Goal: Task Accomplishment & Management: Manage account settings

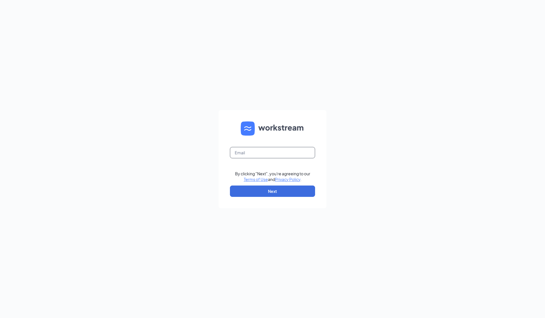
click at [261, 154] on input "text" at bounding box center [272, 152] width 85 height 11
type input "jasmine@cfasouthgate.com"
click at [260, 189] on button "Next" at bounding box center [272, 191] width 85 height 11
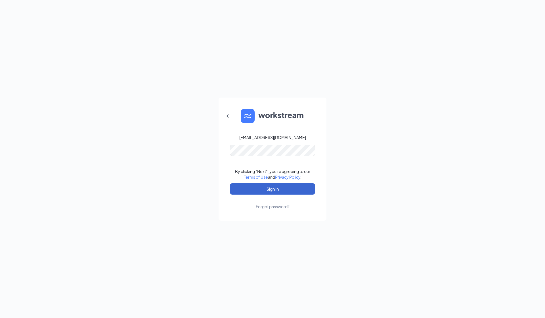
click at [272, 189] on button "Sign In" at bounding box center [272, 188] width 85 height 11
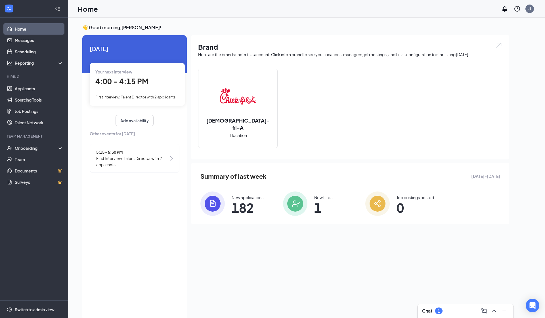
click at [126, 79] on span "4:00 - 4:15 PM" at bounding box center [121, 81] width 53 height 9
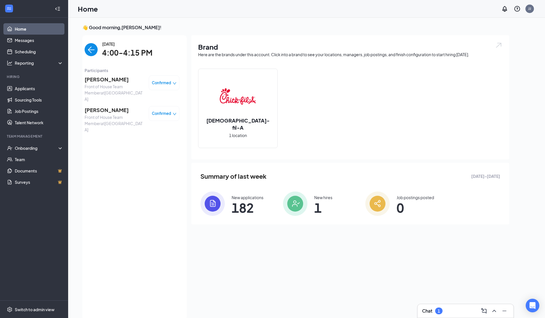
scroll to position [2, 0]
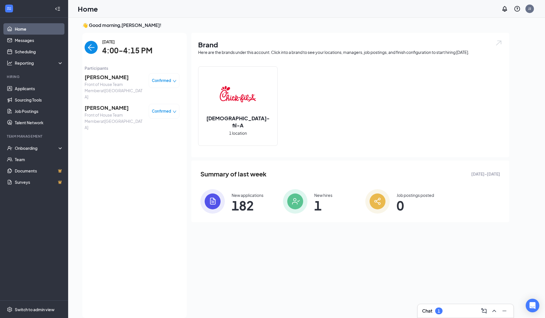
click at [120, 73] on div "[PERSON_NAME] Front of House Team Member at [GEOGRAPHIC_DATA] Confirmed [PERSON…" at bounding box center [132, 102] width 95 height 62
click at [124, 78] on span "[PERSON_NAME]" at bounding box center [115, 77] width 60 height 8
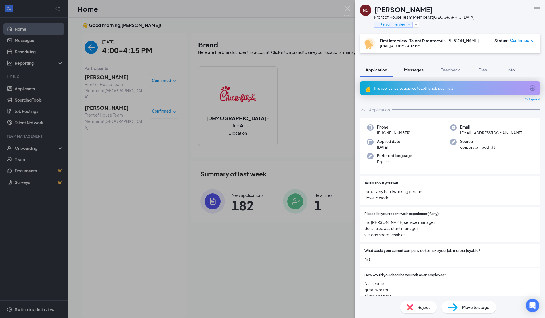
click at [422, 68] on span "Messages" at bounding box center [413, 69] width 19 height 5
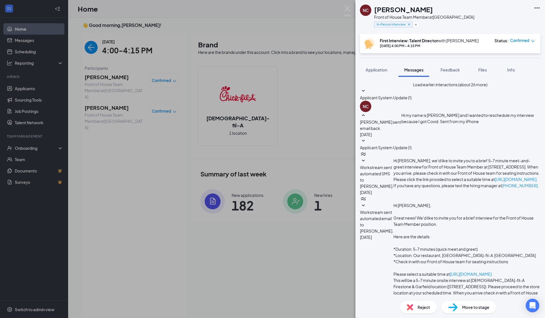
scroll to position [107, 0]
click at [412, 150] on span "Applicant System Update (1)" at bounding box center [386, 147] width 52 height 5
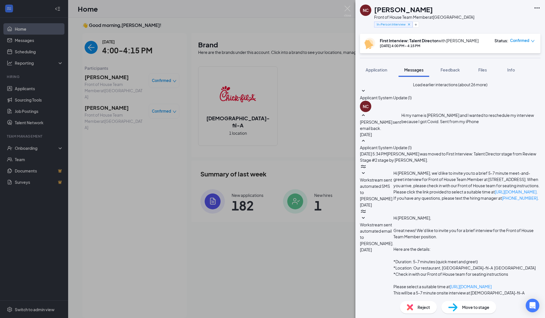
scroll to position [0, 0]
click at [412, 100] on span "Applicant System Update (1)" at bounding box center [386, 97] width 52 height 5
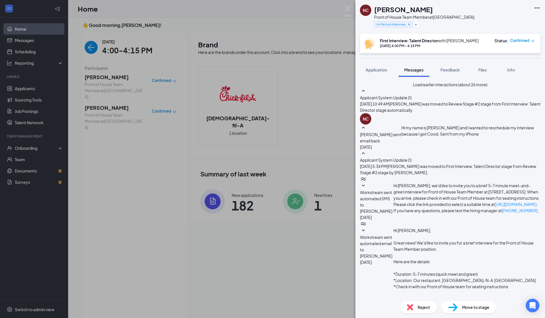
click at [445, 88] on button "Load earlier interactions (about 26 more)" at bounding box center [450, 84] width 74 height 6
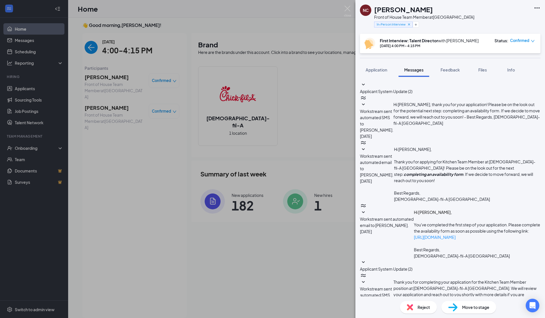
scroll to position [706, 0]
click at [445, 77] on div "Applicant System Update (2) Workstream sent automated SMS to natalie cisneros. …" at bounding box center [450, 187] width 190 height 220
click at [447, 73] on button "Feedback" at bounding box center [450, 70] width 31 height 14
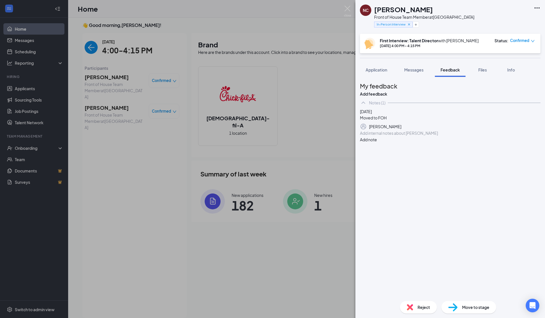
click at [388, 136] on div at bounding box center [450, 133] width 180 height 6
click at [377, 143] on button "Add note" at bounding box center [368, 140] width 17 height 6
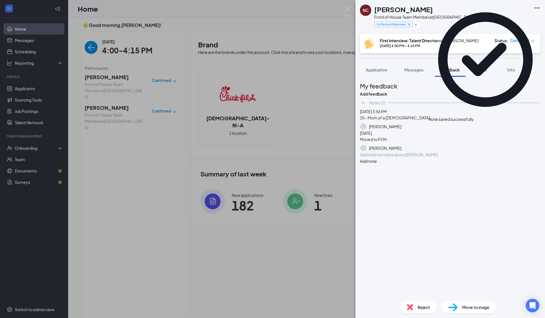
click at [540, 148] on icon "Pen" at bounding box center [540, 148] width 0 height 0
click at [387, 146] on div "Moved to FOH" at bounding box center [373, 143] width 27 height 6
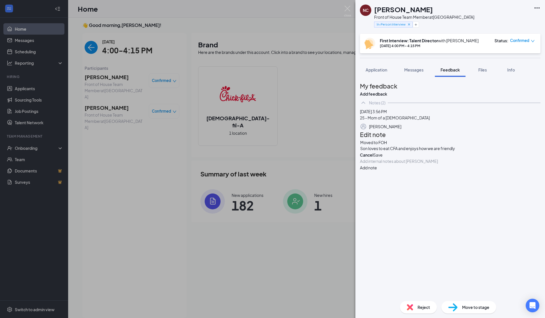
click at [383, 158] on button "Save" at bounding box center [377, 155] width 9 height 6
click at [540, 154] on icon "Pen" at bounding box center [540, 154] width 0 height 0
drag, startPoint x: 471, startPoint y: 186, endPoint x: 369, endPoint y: 189, distance: 102.2
click at [369, 158] on div "Moved to FOH Son loves to eat CFA and enjoys how we are friendly Cancel Save" at bounding box center [450, 148] width 181 height 19
copy span "Son loves to eat CFA and enjoys how we are friendly"
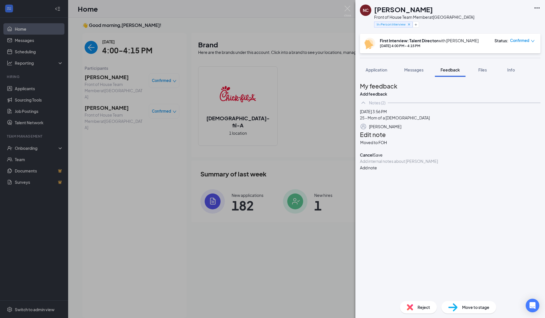
click at [412, 158] on div "Moved to FOH Cancel Save" at bounding box center [450, 148] width 181 height 19
click at [406, 158] on div "Moved to FOH Cancel Save" at bounding box center [450, 148] width 181 height 19
click at [383, 158] on button "Save" at bounding box center [377, 155] width 9 height 6
click at [540, 127] on icon "Pen" at bounding box center [540, 127] width 0 height 0
click at [427, 124] on div "25 - Mom of a 2 year old" at bounding box center [395, 121] width 70 height 6
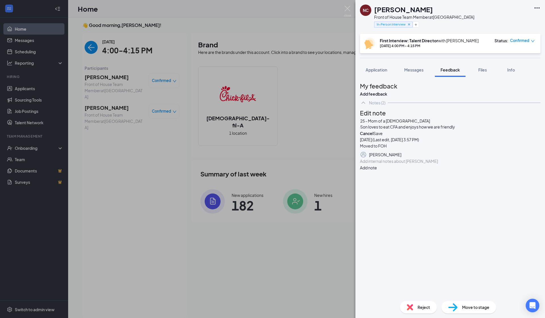
click at [383, 137] on button "Save" at bounding box center [377, 133] width 9 height 6
click at [383, 68] on span "Application" at bounding box center [377, 69] width 22 height 5
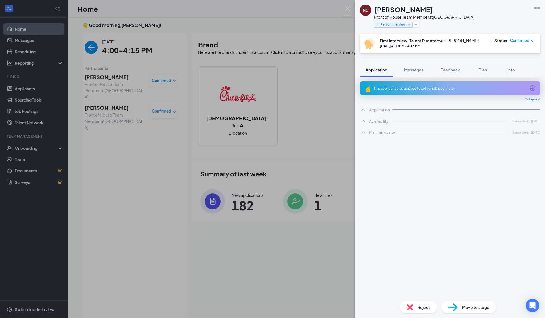
click at [383, 68] on span "Application" at bounding box center [377, 69] width 22 height 5
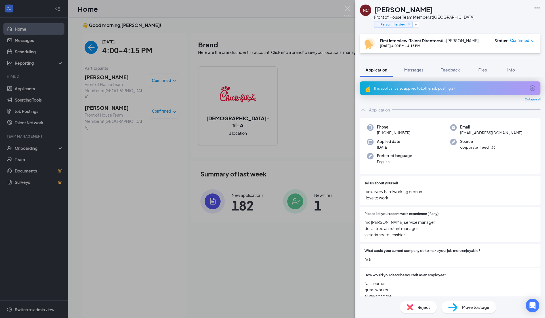
click at [399, 87] on div "This applicant also applied to 1 other job posting(s)" at bounding box center [450, 88] width 152 height 5
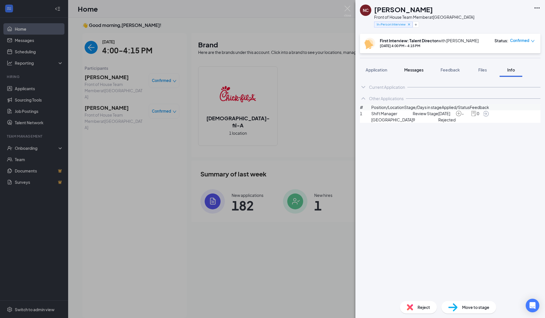
click at [423, 70] on span "Messages" at bounding box center [413, 69] width 19 height 5
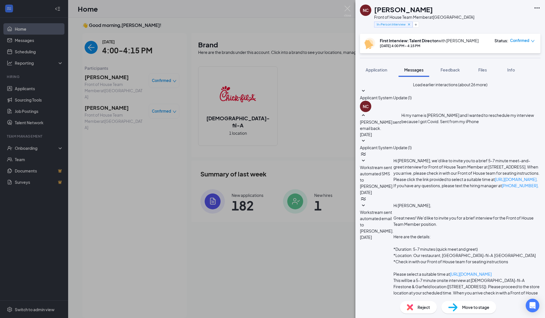
scroll to position [120, 0]
click at [454, 72] on span "Feedback" at bounding box center [450, 69] width 19 height 5
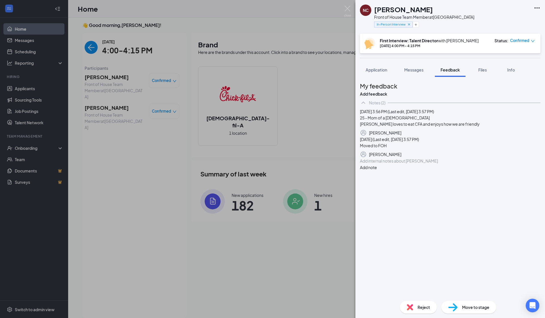
click at [540, 133] on icon "Pen" at bounding box center [540, 133] width 0 height 0
click at [455, 130] on div "Son loves to eat CFA and enjoys how we are friendly" at bounding box center [407, 127] width 95 height 6
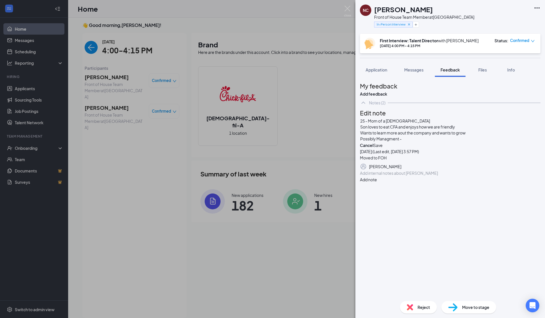
click at [383, 148] on button "Save" at bounding box center [377, 145] width 9 height 6
click at [540, 149] on button "button" at bounding box center [540, 145] width 0 height 7
click at [423, 142] on div "Possibly Managment -" at bounding box center [412, 139] width 105 height 6
click at [383, 154] on button "Save" at bounding box center [377, 151] width 9 height 6
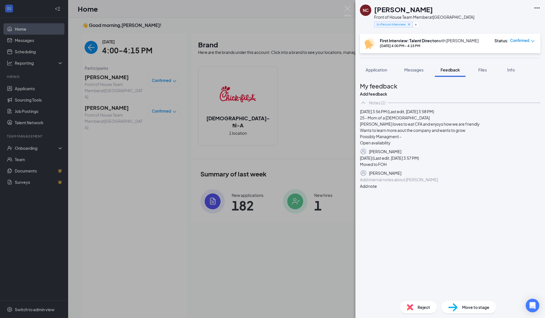
click at [542, 158] on icon "Pen" at bounding box center [544, 155] width 5 height 5
click at [428, 148] on div "Open availability" at bounding box center [412, 145] width 105 height 6
click at [403, 154] on div "25 - Mom of a 2 year old Son loves to eat CFA and enjoys how we are friendly Wa…" at bounding box center [450, 136] width 181 height 37
click at [383, 154] on button "Save" at bounding box center [377, 151] width 9 height 6
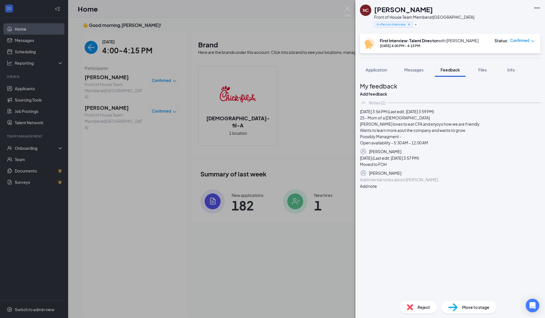
click at [540, 155] on button "button" at bounding box center [540, 151] width 0 height 7
click at [455, 148] on div "Open availability - 5:30 AM - 12:00 AM" at bounding box center [412, 145] width 105 height 6
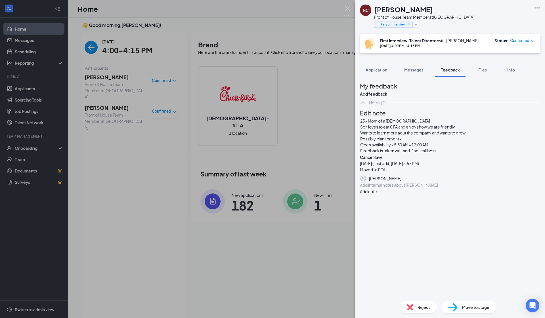
click at [383, 160] on button "Save" at bounding box center [377, 157] width 9 height 6
click at [540, 161] on button "button" at bounding box center [540, 157] width 0 height 7
click at [460, 154] on div "Feedback is taken well and if not call boss" at bounding box center [412, 151] width 105 height 6
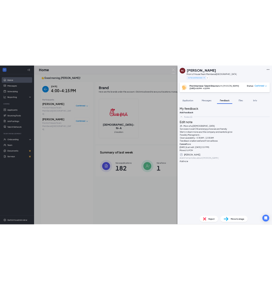
scroll to position [19, 0]
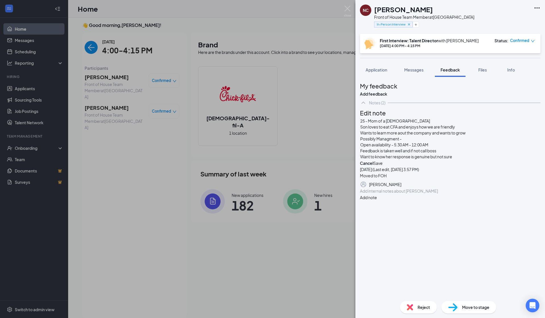
click at [404, 166] on div "25 - Mom of a 2 year old Son loves to eat CFA and enjoys how we are friendly Wa…" at bounding box center [450, 142] width 181 height 49
click at [401, 166] on div "25 - Mom of a 2 year old Son loves to eat CFA and enjoys how we are friendly Wa…" at bounding box center [450, 142] width 181 height 49
click at [383, 166] on button "Save" at bounding box center [377, 163] width 9 height 6
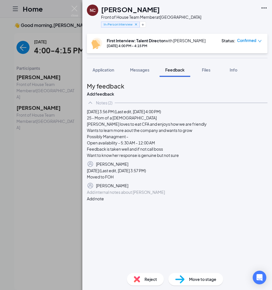
click at [269, 170] on icon "Pen" at bounding box center [271, 167] width 5 height 5
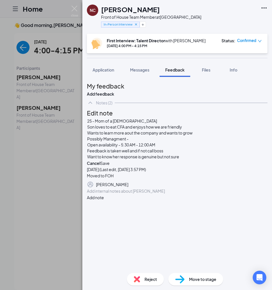
scroll to position [18, 0]
click at [192, 160] on div "Want to know her response is genuine but not sure" at bounding box center [139, 157] width 105 height 6
click at [163, 153] on span "Feedback is taken well and if not call boss" at bounding box center [125, 150] width 76 height 5
click at [192, 160] on div "Want to know her response is genuine but not sure" at bounding box center [139, 157] width 105 height 6
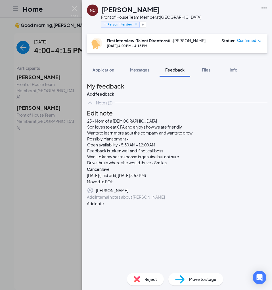
scroll to position [31, 0]
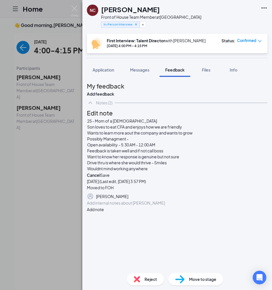
click at [110, 176] on button "Save" at bounding box center [104, 175] width 9 height 6
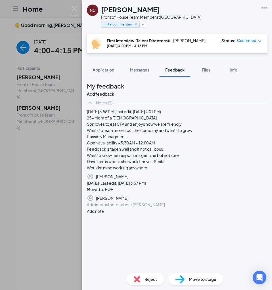
click at [267, 180] on button "button" at bounding box center [267, 176] width 0 height 7
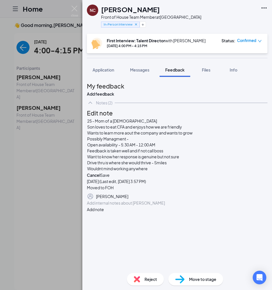
scroll to position [32, 0]
click at [177, 160] on div "Drive thru is where she would thrive - Smiles" at bounding box center [139, 163] width 105 height 6
click at [177, 166] on div "Wouldnt mind working anywhere" at bounding box center [139, 169] width 105 height 6
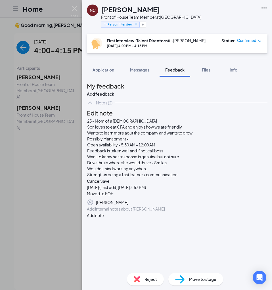
click at [171, 172] on span "Strength is being a fast learner / communnication" at bounding box center [132, 174] width 90 height 5
click at [174, 172] on span "Strength is being a fast learner / comunnication" at bounding box center [130, 174] width 87 height 5
click at [173, 172] on span "Strength is being a fast learner / comunnication" at bounding box center [130, 174] width 87 height 5
click at [194, 170] on div "25 - Mom of a 2 year old Son loves to eat CFA and enjoys how we are friendly Wa…" at bounding box center [177, 151] width 181 height 66
click at [192, 172] on div "Strength is being a fast learner / comunication" at bounding box center [139, 175] width 105 height 6
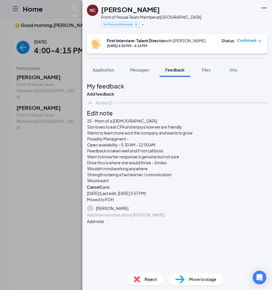
scroll to position [43, 0]
click at [110, 184] on button "Save" at bounding box center [104, 187] width 9 height 6
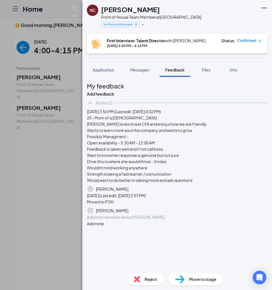
scroll to position [10, 0]
click at [267, 192] on button "button" at bounding box center [267, 189] width 0 height 7
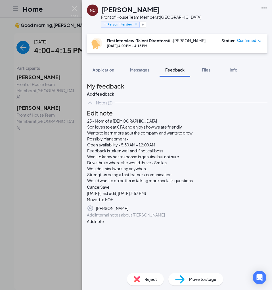
scroll to position [43, 0]
click at [193, 178] on div "Would want to do better in talking more and ask questions" at bounding box center [140, 181] width 106 height 6
drag, startPoint x: 100, startPoint y: 161, endPoint x: 193, endPoint y: 160, distance: 93.4
click at [193, 160] on div "Want to know her response is genuine but not sure" at bounding box center [140, 157] width 106 height 6
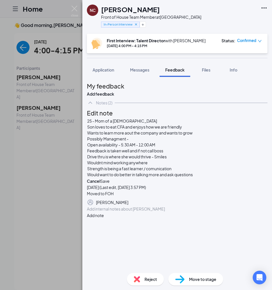
click at [167, 159] on span "Drive thru is where she would thrive - Smiles" at bounding box center [126, 156] width 79 height 5
click at [193, 166] on div "Strength is being a fast learner / comunication" at bounding box center [140, 169] width 106 height 6
click at [193, 166] on div "25 - Mom of a 2 year old Son loves to eat CFA and enjoys how we are friendly Wa…" at bounding box center [140, 148] width 106 height 60
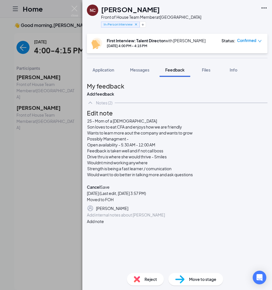
scroll to position [43, 0]
click at [110, 184] on button "Save" at bounding box center [104, 187] width 9 height 6
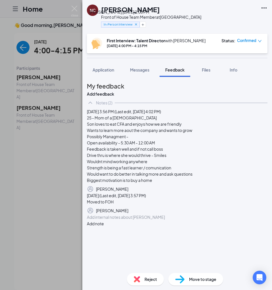
click at [133, 24] on div "In-Person Interview" at bounding box center [120, 25] width 39 height 6
click at [76, 3] on div "NC natalie cisneros Front of House Team Member at South Gate In-Person Intervie…" at bounding box center [136, 145] width 272 height 290
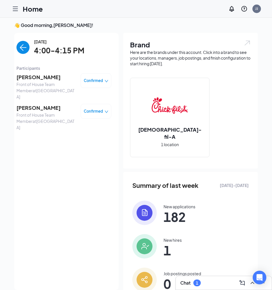
click at [44, 104] on span "[PERSON_NAME]" at bounding box center [46, 108] width 60 height 8
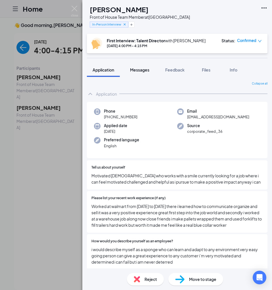
click at [141, 72] on span "Messages" at bounding box center [139, 69] width 19 height 5
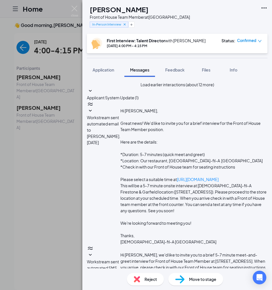
scroll to position [136, 0]
click at [181, 77] on div "Load earlier interactions (about 12 more) Applicant System Update (1) Workstrea…" at bounding box center [177, 173] width 190 height 192
click at [167, 72] on span "Feedback" at bounding box center [174, 69] width 19 height 5
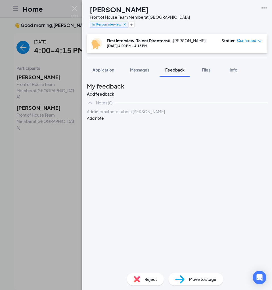
click at [119, 115] on div at bounding box center [177, 112] width 180 height 6
click at [224, 115] on div "20 year old - looking for a job - was let go due to tarrifs" at bounding box center [177, 112] width 180 height 6
click at [104, 127] on button "Add note" at bounding box center [95, 124] width 17 height 6
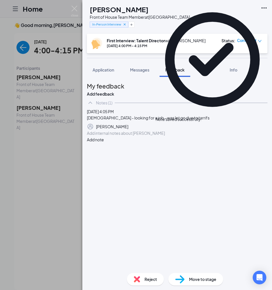
click at [267, 127] on icon "Pen" at bounding box center [267, 127] width 0 height 0
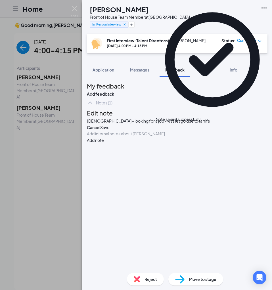
click at [200, 124] on div "20 year old - looking for a job - was let go due to tarrifs" at bounding box center [148, 121] width 123 height 6
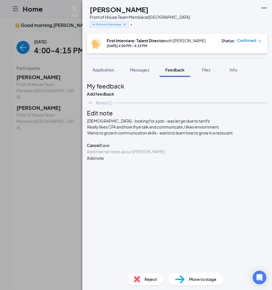
click at [110, 148] on button "Save" at bounding box center [104, 145] width 9 height 6
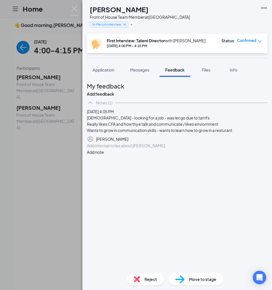
click at [232, 142] on div "[PERSON_NAME]" at bounding box center [177, 139] width 181 height 7
click at [267, 142] on button "button" at bounding box center [267, 139] width 0 height 7
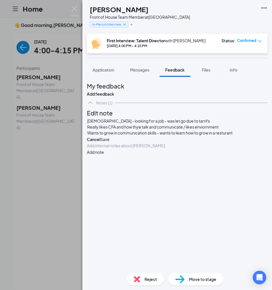
click at [232, 136] on div "20 year old - looking for a job - was let go due to tarrifs Really likes CFA an…" at bounding box center [159, 127] width 145 height 18
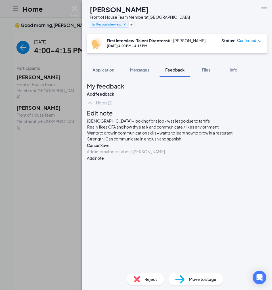
click at [181, 142] on div "Strength: Can communicate in englush and spanish" at bounding box center [159, 139] width 145 height 6
drag, startPoint x: 181, startPoint y: 163, endPoint x: 186, endPoint y: 163, distance: 5.4
click at [181, 141] on span "Strength: Can communicate in englush and spanish" at bounding box center [134, 138] width 94 height 5
click at [163, 141] on span "Strength: Can communicate in englush and Spanish" at bounding box center [134, 138] width 95 height 5
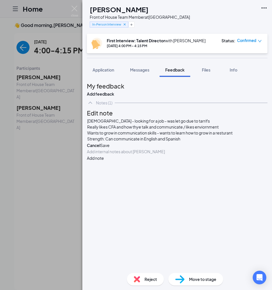
click at [197, 142] on div "Strength: Can communicate in English and Spanish" at bounding box center [159, 139] width 145 height 6
click at [110, 148] on button "Save" at bounding box center [104, 145] width 9 height 6
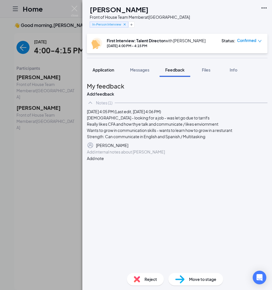
click at [97, 73] on button "Application" at bounding box center [103, 70] width 33 height 14
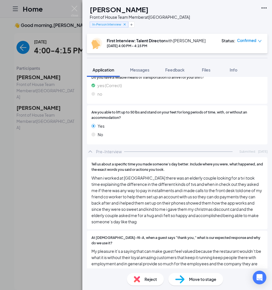
scroll to position [660, 0]
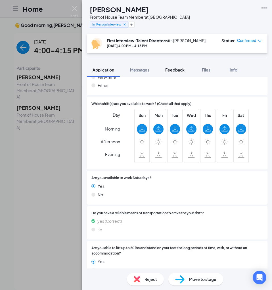
click at [170, 74] on button "Feedback" at bounding box center [175, 70] width 31 height 14
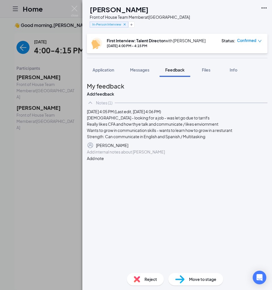
click at [267, 145] on icon "Pen" at bounding box center [267, 145] width 0 height 0
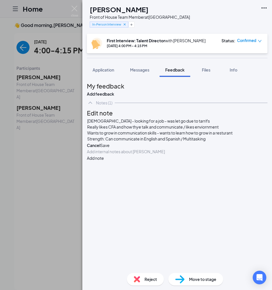
click at [230, 142] on div "20 year old - looking for a job - was let go due to tarrifs Really likes CFA an…" at bounding box center [159, 130] width 145 height 24
click at [127, 148] on div "20 year old - looking for a job - was let go due to tarrifs Really likes CFA an…" at bounding box center [159, 133] width 145 height 30
click at [110, 160] on button "Save" at bounding box center [104, 157] width 9 height 6
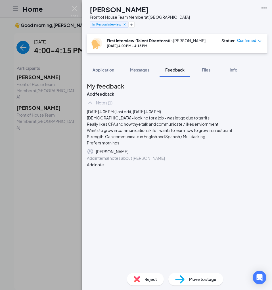
click at [267, 155] on button "button" at bounding box center [267, 151] width 0 height 7
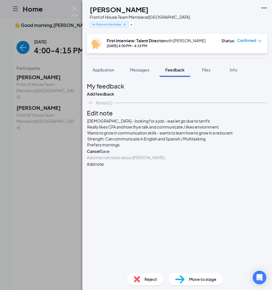
click at [232, 136] on div "Wants to grow in communication skills - wants to learn how to grow in a restura…" at bounding box center [159, 133] width 145 height 6
click at [225, 142] on div "Strength: Can communicate in English and Spanish / Multitasking" at bounding box center [159, 139] width 145 height 6
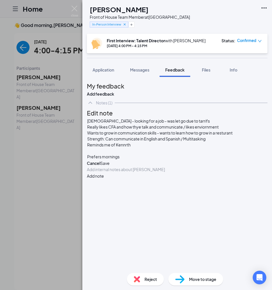
click at [133, 154] on div at bounding box center [159, 151] width 145 height 6
click at [131, 147] on span "Reminds me of Kennrth" at bounding box center [108, 144] width 43 height 5
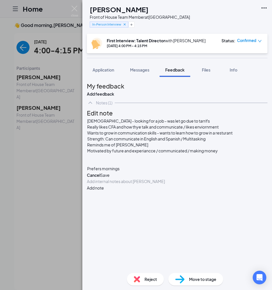
scroll to position [19, 0]
click at [110, 178] on button "Save" at bounding box center [104, 175] width 9 height 6
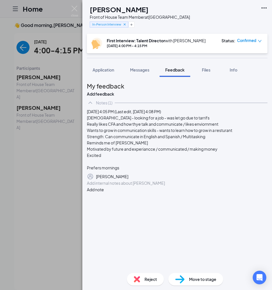
click at [267, 177] on icon "Pen" at bounding box center [267, 177] width 0 height 0
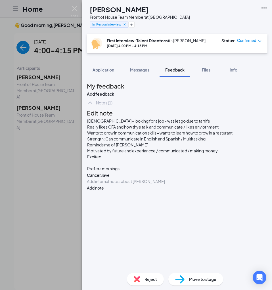
click at [140, 154] on div "Excited" at bounding box center [159, 157] width 145 height 6
click at [101, 160] on div at bounding box center [159, 163] width 145 height 6
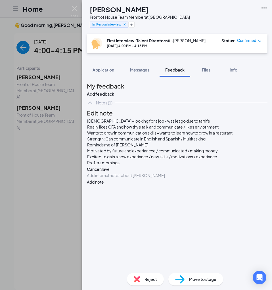
click at [119, 163] on span "Prefers mornings" at bounding box center [103, 162] width 32 height 5
click at [135, 163] on div "Prefers mornings" at bounding box center [159, 163] width 145 height 6
click at [110, 172] on button "Save" at bounding box center [104, 169] width 9 height 6
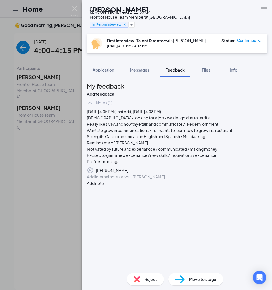
click at [127, 26] on icon "Cross" at bounding box center [125, 24] width 4 height 4
click at [115, 24] on button "Add a tag" at bounding box center [102, 25] width 25 height 6
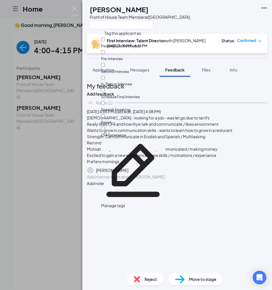
click at [105, 114] on input "Reject" at bounding box center [103, 116] width 4 height 4
checkbox input "true"
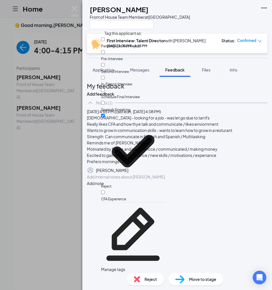
click at [56, 108] on div "JF Jason Franco Front of House Team Member at South Gate First Interview: Talen…" at bounding box center [136, 145] width 272 height 290
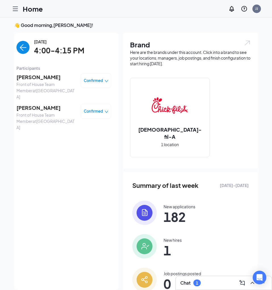
click at [36, 104] on span "[PERSON_NAME]" at bounding box center [46, 108] width 60 height 8
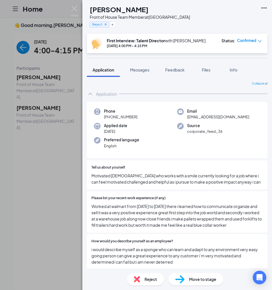
scroll to position [234, 0]
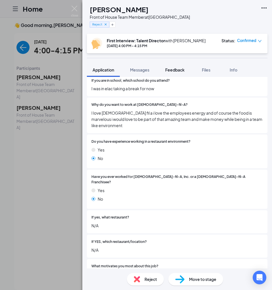
click at [171, 64] on button "Feedback" at bounding box center [175, 70] width 31 height 14
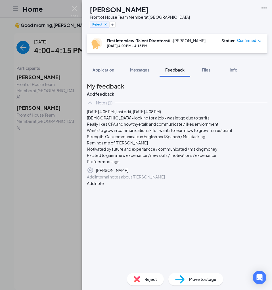
click at [267, 174] on button "button" at bounding box center [267, 170] width 0 height 7
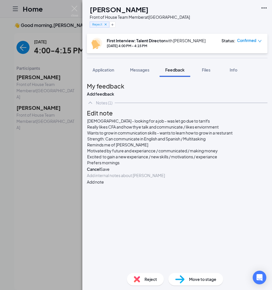
click at [110, 172] on button "Save" at bounding box center [104, 169] width 9 height 6
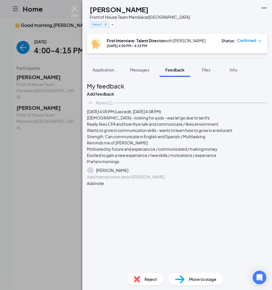
click at [74, 8] on img at bounding box center [74, 11] width 7 height 11
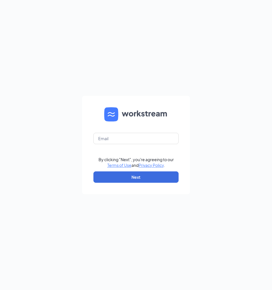
click at [129, 144] on form "By clicking "Next", you're agreeing to our Terms of Use and Privacy Policy . Ne…" at bounding box center [136, 145] width 108 height 98
click at [129, 138] on input "text" at bounding box center [135, 138] width 85 height 11
type input "[EMAIL_ADDRESS][DOMAIN_NAME]"
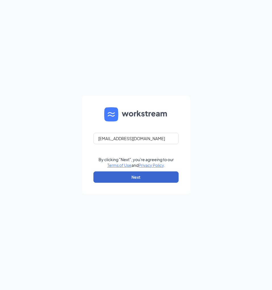
click at [139, 181] on button "Next" at bounding box center [135, 176] width 85 height 11
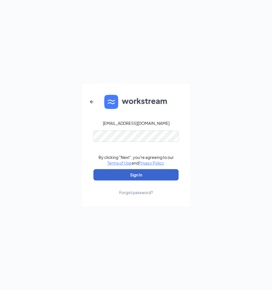
click at [139, 181] on link "Forgot password?" at bounding box center [136, 188] width 34 height 15
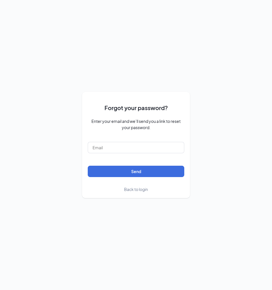
click at [140, 190] on span "Back to login" at bounding box center [136, 189] width 24 height 5
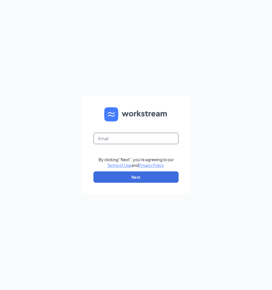
click at [133, 141] on input "text" at bounding box center [135, 138] width 85 height 11
type input "jasmine@cfasouthgate.com"
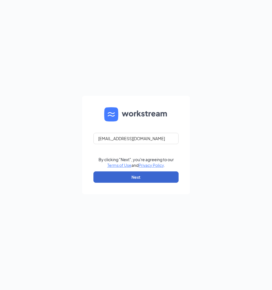
click at [139, 177] on button "Next" at bounding box center [135, 176] width 85 height 11
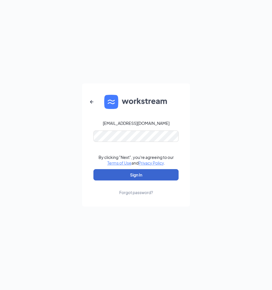
click at [138, 173] on button "Sign In" at bounding box center [135, 174] width 85 height 11
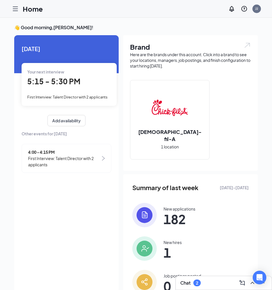
click at [17, 7] on icon "Hamburger" at bounding box center [15, 9] width 5 height 4
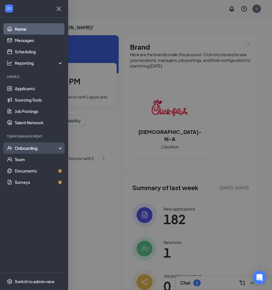
click at [32, 146] on div "Onboarding" at bounding box center [37, 148] width 44 height 6
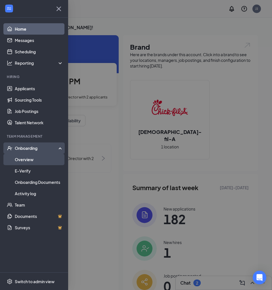
click at [33, 162] on link "Overview" at bounding box center [39, 159] width 49 height 11
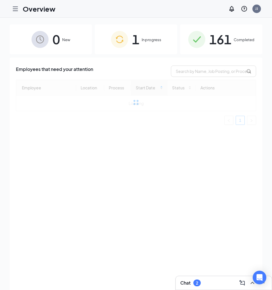
click at [238, 33] on div "161 Completed" at bounding box center [221, 39] width 82 height 30
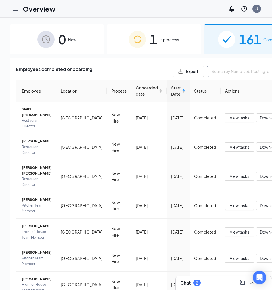
click at [207, 71] on input "text" at bounding box center [249, 71] width 85 height 11
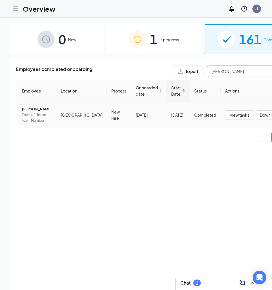
type input "rocio"
click at [32, 108] on span "Rocio De Leon" at bounding box center [37, 109] width 30 height 6
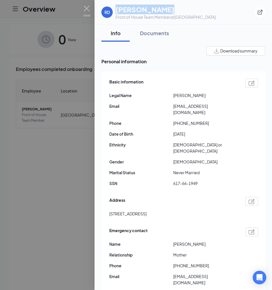
drag, startPoint x: 117, startPoint y: 9, endPoint x: 161, endPoint y: 7, distance: 44.6
click at [161, 7] on h1 "Rocio De Leon" at bounding box center [166, 10] width 100 height 10
drag, startPoint x: 200, startPoint y: 95, endPoint x: 173, endPoint y: 96, distance: 27.0
click at [173, 96] on span "Rocio De Leon" at bounding box center [205, 95] width 64 height 6
copy span "Rocio De Leon"
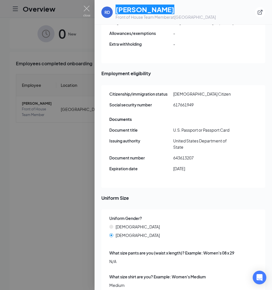
scroll to position [7, 0]
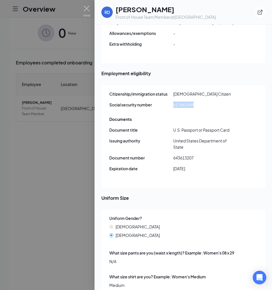
drag, startPoint x: 194, startPoint y: 86, endPoint x: 174, endPoint y: 85, distance: 20.4
click at [174, 102] on span "617661949" at bounding box center [205, 105] width 64 height 6
copy span "617661949"
click at [84, 15] on img at bounding box center [86, 11] width 7 height 11
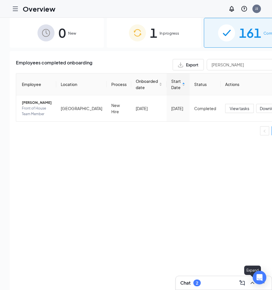
click at [248, 282] on div at bounding box center [252, 282] width 10 height 9
click at [252, 282] on icon "ChevronUp" at bounding box center [252, 283] width 7 height 7
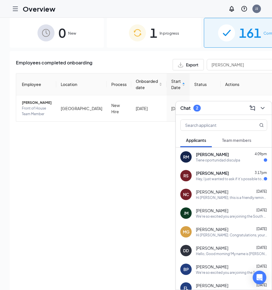
click at [231, 181] on div "RS Raul Sanchez 3:17pm Hey, I just wanted to ask if it’s possible to have the i…" at bounding box center [224, 175] width 96 height 19
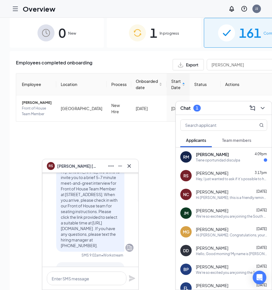
scroll to position [-29, 0]
click at [126, 167] on icon "Cross" at bounding box center [129, 166] width 7 height 7
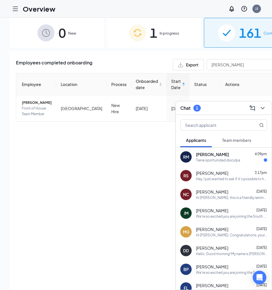
click at [261, 105] on icon "ChevronDown" at bounding box center [262, 108] width 7 height 7
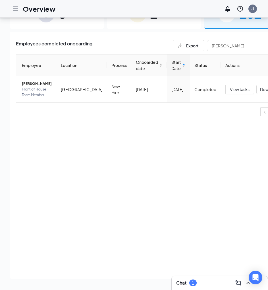
scroll to position [26, 0]
click at [246, 282] on icon "ChevronUp" at bounding box center [248, 283] width 7 height 7
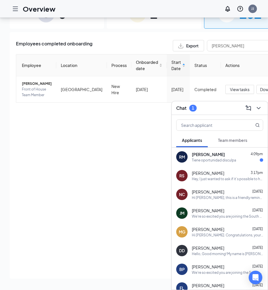
click at [215, 161] on div "Tiene oportunidad disculpa" at bounding box center [214, 160] width 44 height 5
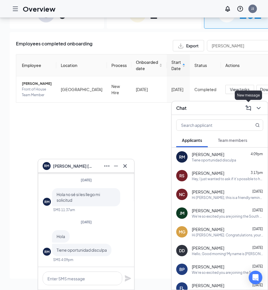
click at [253, 106] on div at bounding box center [258, 108] width 10 height 9
click at [128, 167] on button at bounding box center [124, 166] width 9 height 9
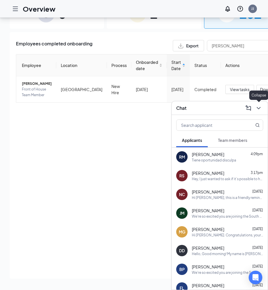
click at [256, 106] on icon "ChevronDown" at bounding box center [258, 108] width 7 height 7
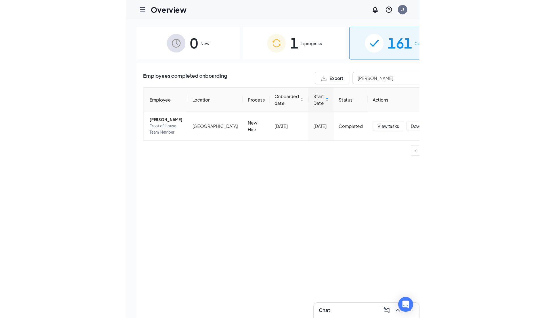
scroll to position [0, 0]
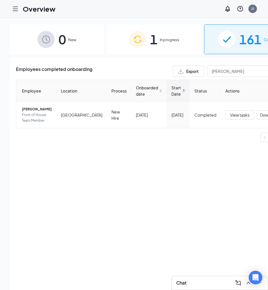
click at [152, 48] on div "1 In progress" at bounding box center [154, 39] width 94 height 30
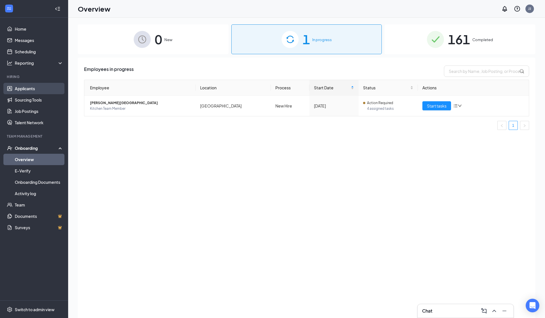
click at [39, 85] on link "Applicants" at bounding box center [39, 88] width 49 height 11
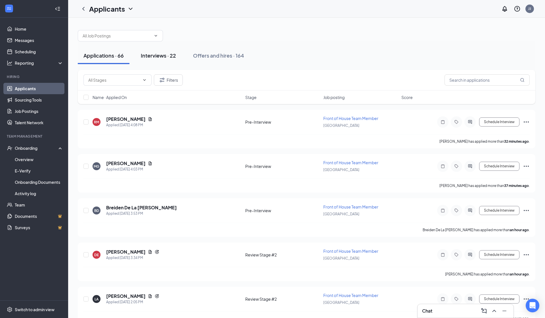
click at [175, 58] on div "Interviews · 22" at bounding box center [158, 55] width 35 height 7
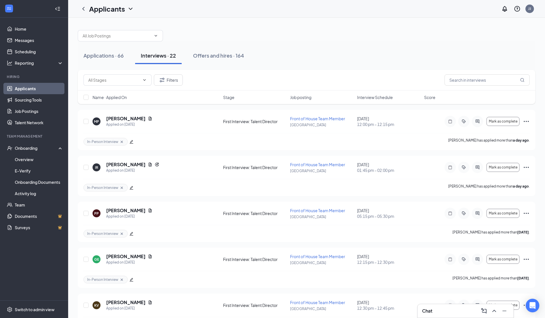
click at [145, 101] on div "Name · Applied On Stage Job posting Interview Schedule Score" at bounding box center [307, 98] width 458 height 14
click at [137, 104] on div "Name · Applied On Stage Job posting Interview Schedule Score" at bounding box center [307, 98] width 458 height 14
click at [138, 100] on div "Name · Applied On" at bounding box center [156, 98] width 127 height 6
click at [130, 100] on div "Name · Applied On Stage Job posting Interview Schedule Score" at bounding box center [307, 98] width 458 height 14
click at [134, 98] on icon "ArrowDown" at bounding box center [130, 97] width 7 height 7
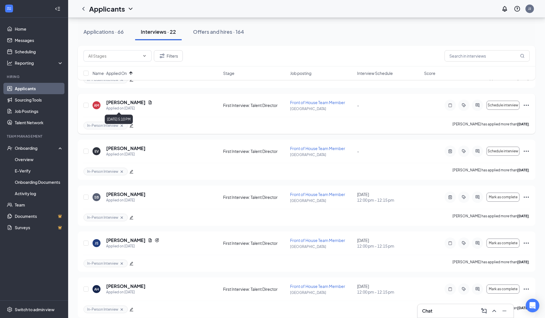
scroll to position [383, 0]
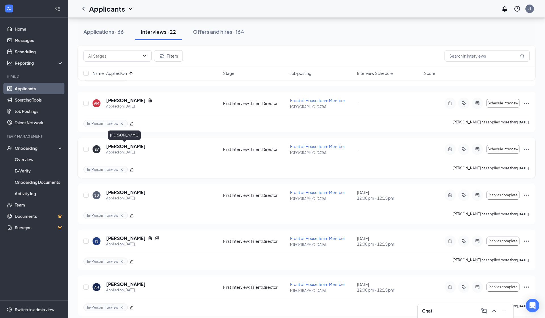
click at [127, 145] on h5 "Edgar Vargas" at bounding box center [125, 146] width 39 height 6
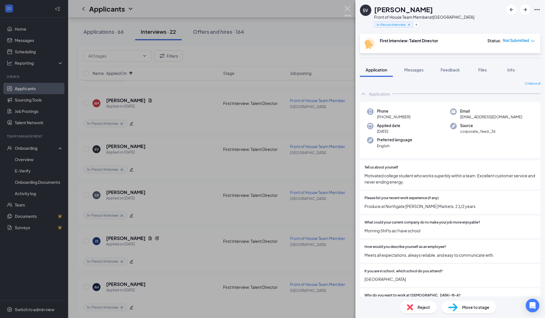
click at [272, 9] on img at bounding box center [347, 11] width 7 height 11
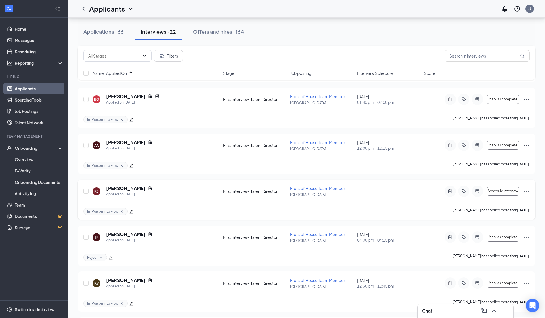
scroll to position [617, 0]
click at [127, 191] on h5 "[PERSON_NAME]" at bounding box center [125, 188] width 39 height 6
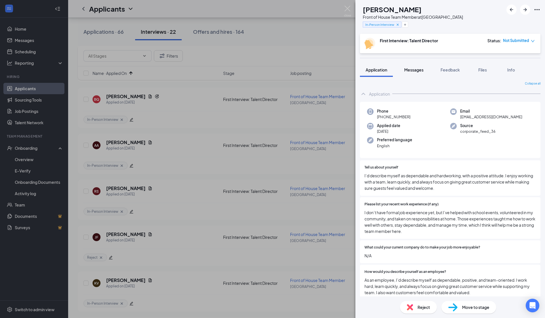
click at [272, 71] on span "Messages" at bounding box center [413, 69] width 19 height 5
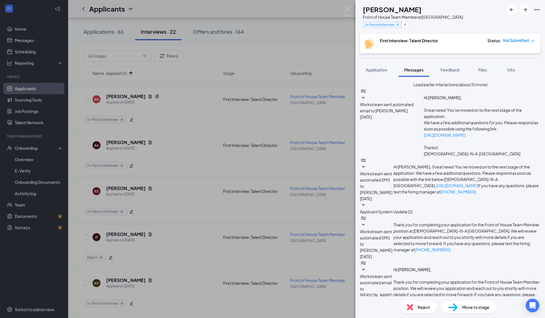
scroll to position [91, 0]
click at [272, 211] on div "RS Raul Sanchez Front of House Team Member at South Gate In-Person Interview Fi…" at bounding box center [272, 159] width 545 height 318
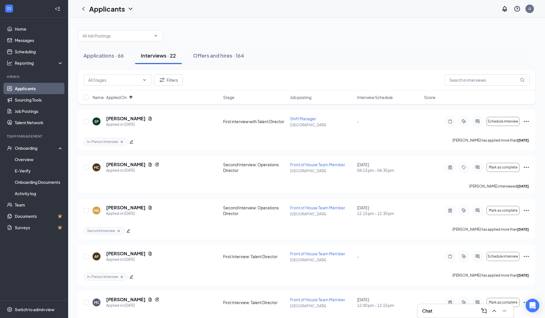
click at [272, 99] on span "Interview Schedule" at bounding box center [375, 98] width 36 height 6
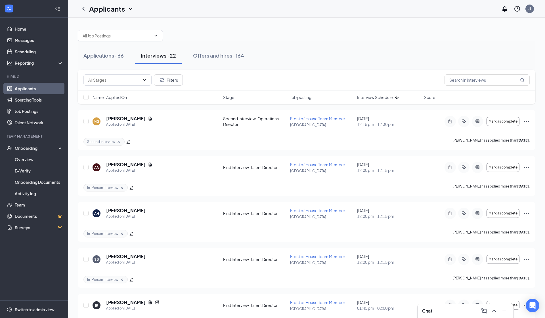
click at [272, 99] on span "Interview Schedule" at bounding box center [375, 98] width 36 height 6
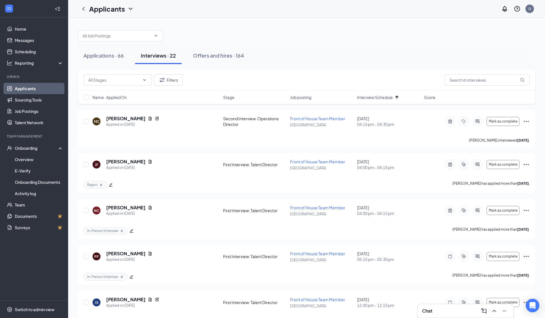
click at [141, 97] on div "Name · Applied On" at bounding box center [156, 98] width 127 height 6
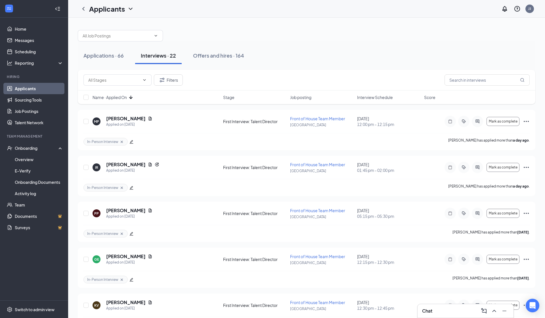
click at [141, 97] on div "Name · Applied On" at bounding box center [156, 98] width 127 height 6
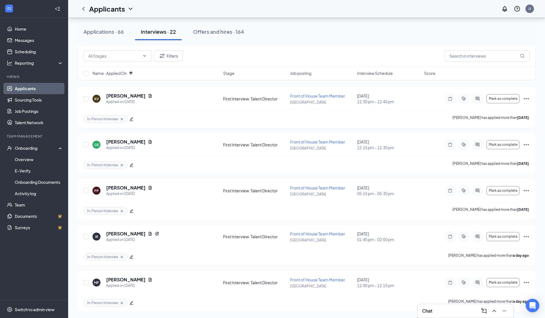
scroll to position [802, 0]
click at [131, 78] on div "Name · Applied On Stage Job posting Interview Schedule Score" at bounding box center [307, 73] width 458 height 14
click at [131, 74] on icon "ArrowUp" at bounding box center [130, 73] width 7 height 7
click at [131, 74] on div "Name · Applied On" at bounding box center [156, 73] width 127 height 6
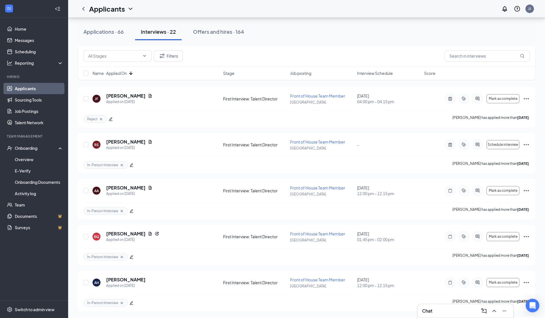
click at [131, 73] on icon "ArrowDown" at bounding box center [130, 73] width 7 height 7
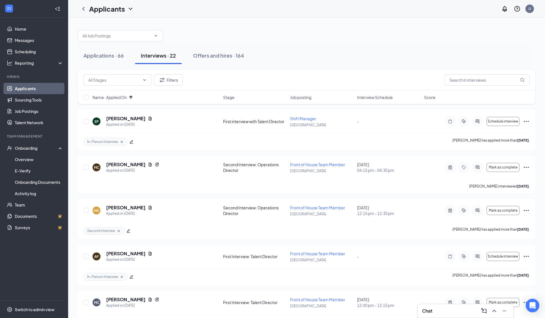
scroll to position [0, 0]
click at [133, 163] on h5 "MANUEL CALZADA" at bounding box center [125, 165] width 39 height 6
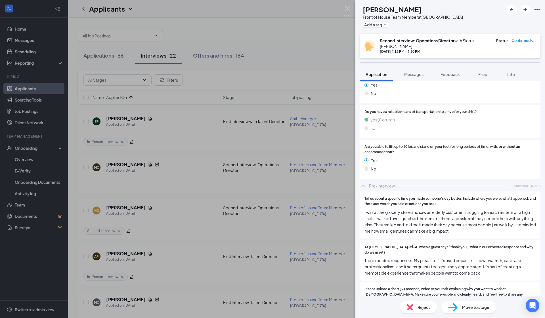
scroll to position [786, 0]
click at [242, 105] on div "MC MANUEL CALZADA Front of House Team Member at South Gate Add a tag Second Int…" at bounding box center [272, 159] width 545 height 318
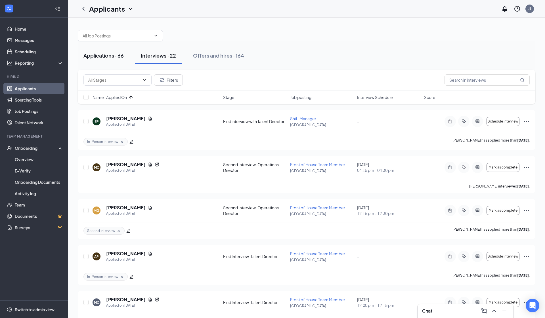
click at [118, 57] on div "Applications · 66" at bounding box center [103, 55] width 40 height 7
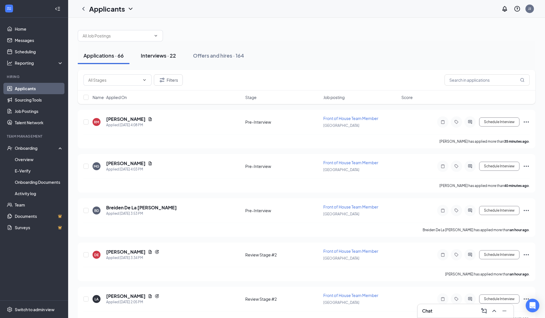
click at [162, 54] on div "Interviews · 22" at bounding box center [158, 55] width 35 height 7
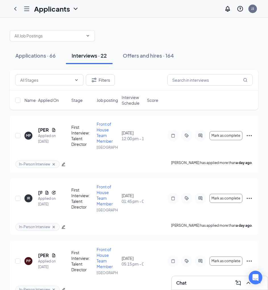
click at [100, 59] on div "Interviews · 22" at bounding box center [89, 55] width 35 height 7
click at [142, 54] on div "Offers and hires · 164" at bounding box center [148, 55] width 51 height 7
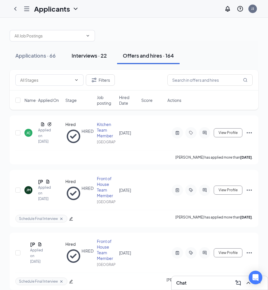
click at [94, 58] on div "Interviews · 22" at bounding box center [89, 55] width 35 height 7
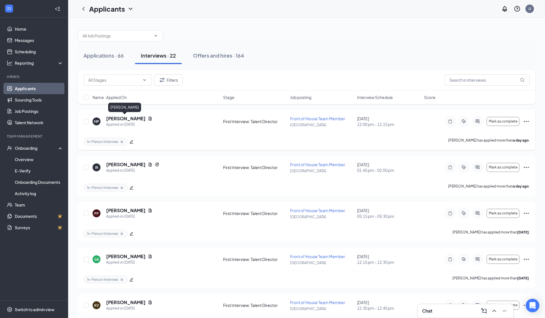
click at [128, 119] on h5 "[PERSON_NAME]" at bounding box center [125, 119] width 39 height 6
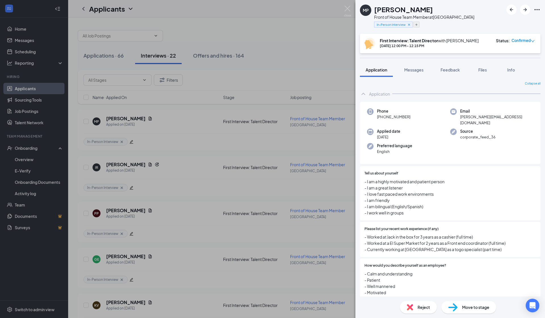
click at [272, 26] on button "button" at bounding box center [416, 25] width 6 height 6
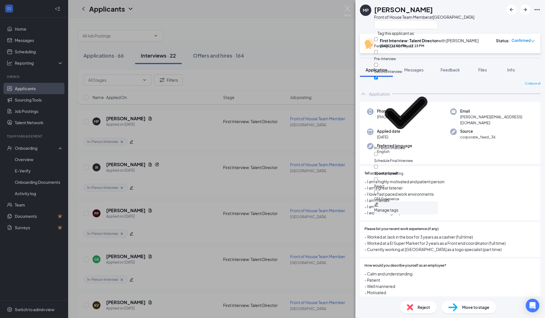
click at [272, 43] on div at bounding box center [406, 43] width 64 height 0
click at [272, 41] on input "Pending - Do Not Reject" at bounding box center [376, 39] width 4 height 4
checkbox input "true"
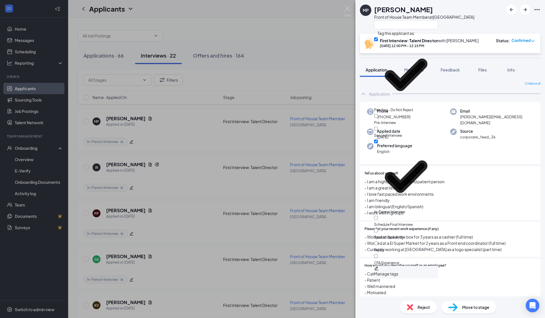
click at [112, 290] on div "MP Marcos Perez Front of House Team Member at South Gate First Interview: Talen…" at bounding box center [272, 159] width 545 height 318
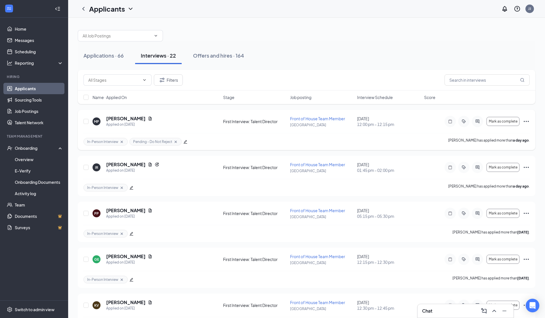
click at [176, 142] on icon "Cross" at bounding box center [175, 142] width 5 height 5
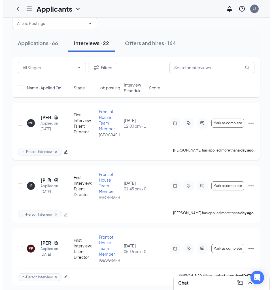
scroll to position [19, 0]
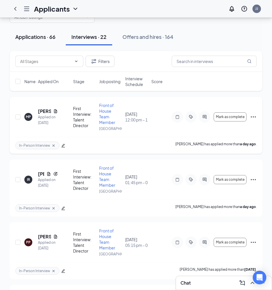
click at [49, 35] on div "Applications · 66" at bounding box center [35, 36] width 40 height 7
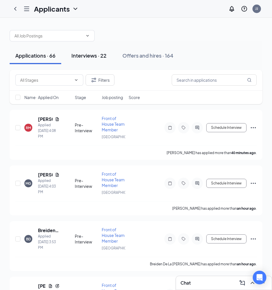
click at [106, 54] on div "Interviews · 22" at bounding box center [89, 55] width 35 height 7
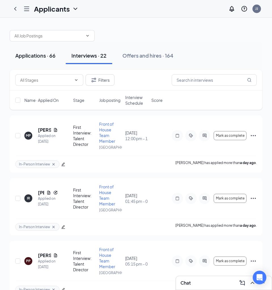
click at [44, 48] on button "Applications · 66" at bounding box center [36, 55] width 52 height 17
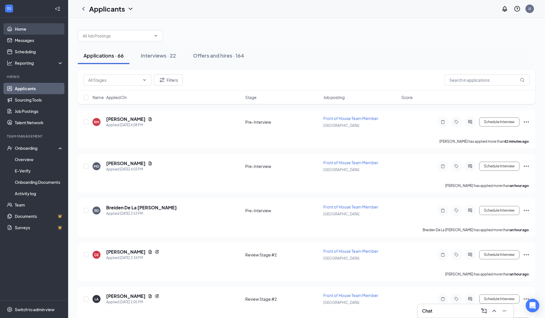
click at [38, 29] on link "Home" at bounding box center [39, 28] width 49 height 11
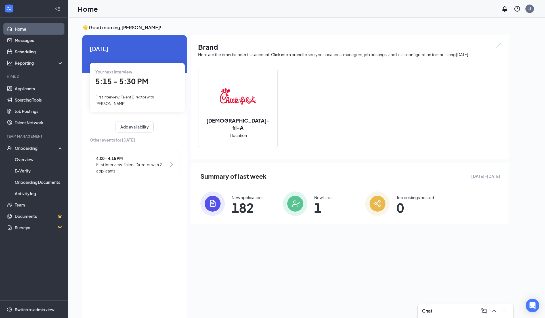
click at [136, 78] on span "5:15 - 5:30 PM" at bounding box center [121, 81] width 53 height 9
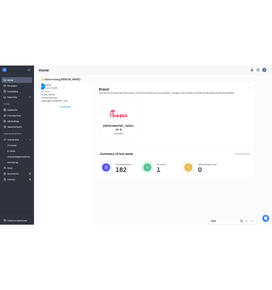
scroll to position [2, 0]
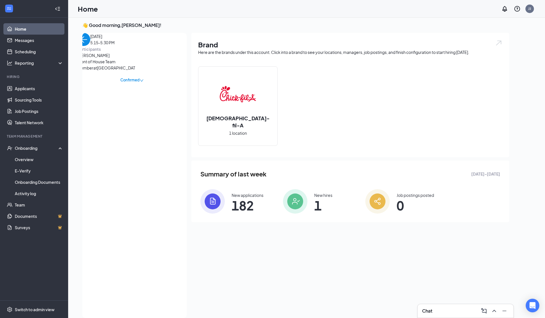
click at [106, 58] on span "[PERSON_NAME]" at bounding box center [107, 55] width 60 height 6
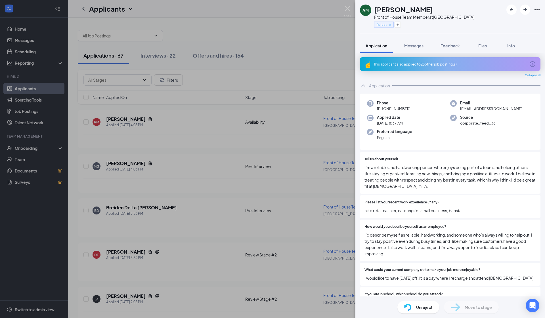
click at [282, 49] on div "AM [PERSON_NAME] Front of House Team Member at [GEOGRAPHIC_DATA] Reject Applica…" at bounding box center [272, 159] width 545 height 318
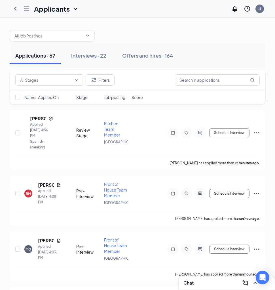
click at [229, 47] on div "Applications · 67 Interviews · 22 Offers and hires · 164" at bounding box center [138, 55] width 256 height 28
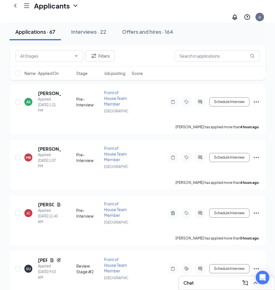
scroll to position [490, 0]
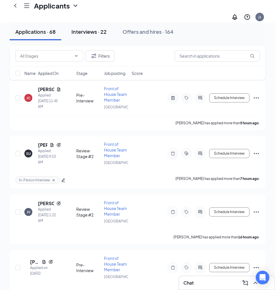
click at [80, 37] on button "Interviews · 22" at bounding box center [89, 31] width 47 height 17
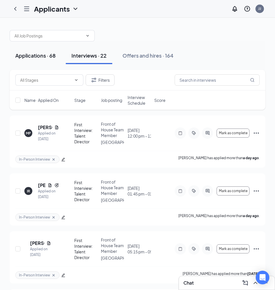
click at [48, 62] on button "Applications · 68" at bounding box center [36, 55] width 52 height 17
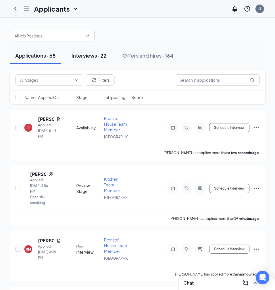
click at [74, 52] on button "Interviews · 22" at bounding box center [89, 55] width 47 height 17
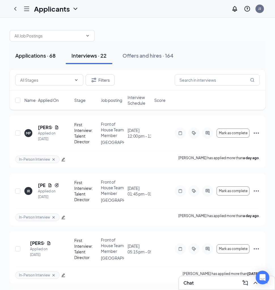
click at [49, 56] on div "Applications · 68" at bounding box center [35, 55] width 40 height 7
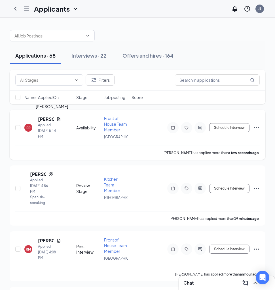
click at [43, 118] on h5 "[PERSON_NAME]" at bounding box center [46, 119] width 16 height 6
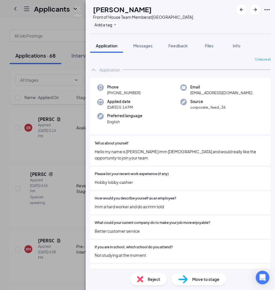
click at [87, 85] on div "Collapse all Application Phone [PHONE_NUMBER] Email [EMAIL_ADDRESS][DOMAIN_NAME…" at bounding box center [181, 161] width 190 height 216
click at [78, 9] on img at bounding box center [77, 11] width 7 height 11
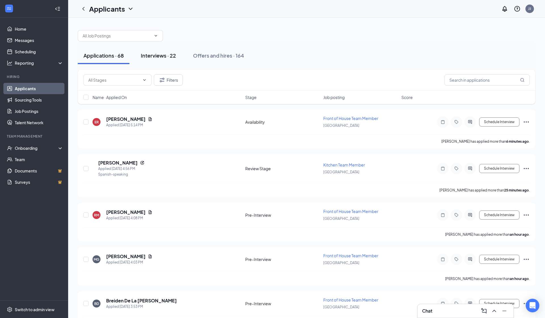
click at [151, 55] on div "Interviews · 22" at bounding box center [158, 55] width 35 height 7
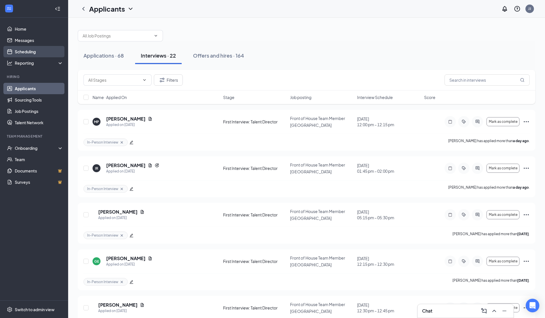
click at [33, 52] on link "Scheduling" at bounding box center [39, 51] width 49 height 11
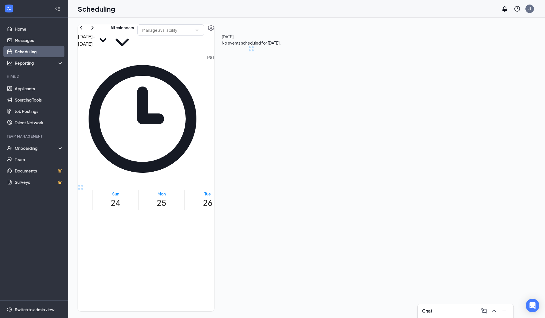
scroll to position [279, 0]
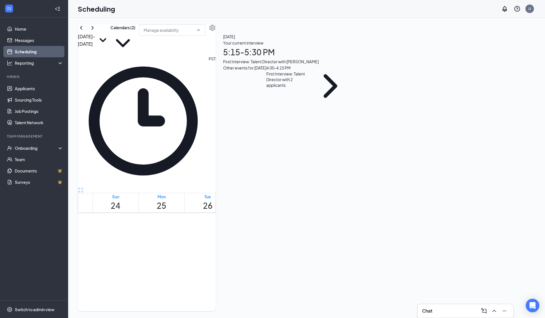
click at [352, 58] on h1 "5:15 - 5:30 PM" at bounding box center [287, 52] width 129 height 12
click at [313, 123] on h3 "[PERSON_NAME]" at bounding box center [283, 126] width 60 height 7
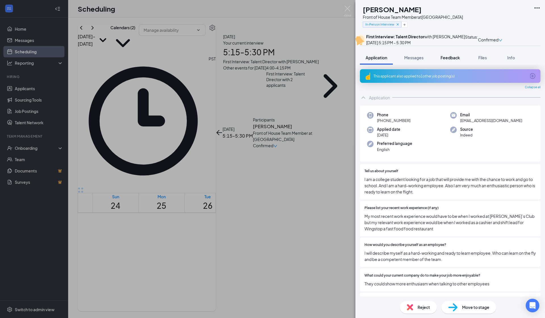
click at [442, 65] on button "Feedback" at bounding box center [450, 58] width 31 height 14
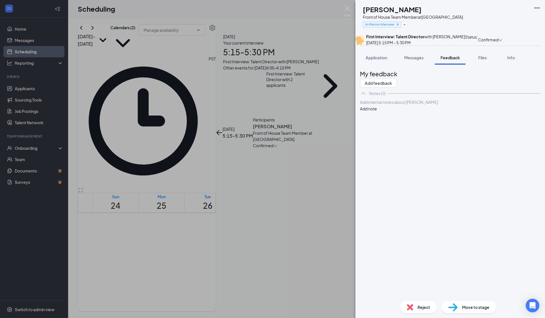
click at [411, 105] on div at bounding box center [450, 102] width 180 height 6
click at [377, 118] on button "Add note" at bounding box center [368, 115] width 17 height 6
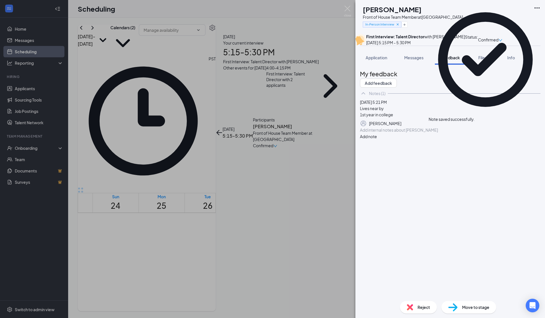
click at [401, 127] on button "button" at bounding box center [401, 123] width 0 height 7
click at [458, 115] on div "Lives near by" at bounding box center [450, 112] width 180 height 6
click at [453, 121] on div "1st year in college" at bounding box center [450, 118] width 180 height 6
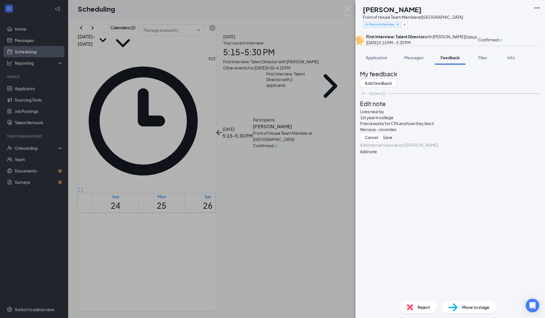
click at [392, 142] on button "Save" at bounding box center [387, 137] width 9 height 9
click at [401, 136] on icon "Pen" at bounding box center [401, 136] width 0 height 0
click at [429, 133] on div "Lives near by 1st year in college Friend works for CFA and how they like it Ner…" at bounding box center [450, 121] width 180 height 24
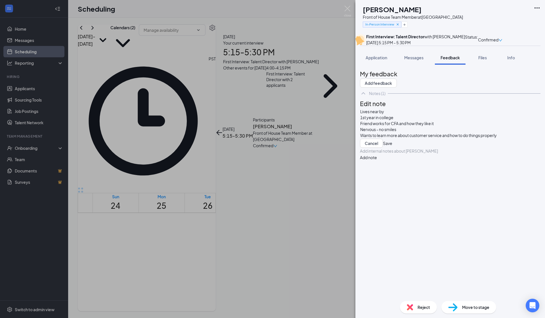
click at [392, 148] on button "Save" at bounding box center [387, 143] width 9 height 9
click at [401, 146] on button "button" at bounding box center [401, 142] width 0 height 7
click at [523, 133] on div "Nervous - no smiles" at bounding box center [450, 130] width 180 height 6
click at [512, 139] on div "Lives near by 1st year in college Friend works for CFA and how they like it Ner…" at bounding box center [450, 123] width 181 height 30
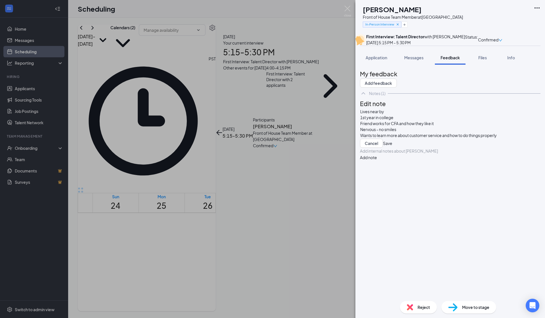
click at [511, 139] on div "Lives near by 1st year in college Friend works for CFA and how they like it Ner…" at bounding box center [450, 124] width 180 height 30
click at [392, 154] on button "Save" at bounding box center [387, 149] width 9 height 9
click at [510, 152] on div "[DATE] 5:21 PM (Last edit, [DATE] 5:23 PM) Lives near by 1st year in college Fr…" at bounding box center [450, 125] width 181 height 53
click at [401, 148] on icon "Pen" at bounding box center [401, 148] width 0 height 0
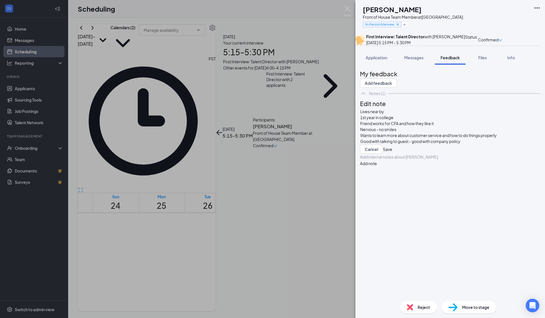
click at [476, 144] on div "Good with talking to guest - good with company policy" at bounding box center [450, 142] width 180 height 6
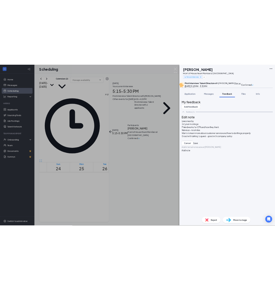
scroll to position [19, 0]
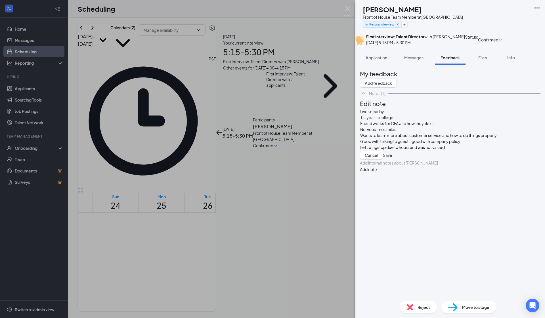
click at [392, 160] on button "Save" at bounding box center [387, 155] width 9 height 9
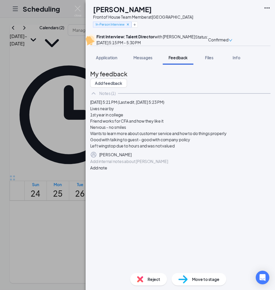
click at [132, 158] on button "button" at bounding box center [132, 154] width 0 height 7
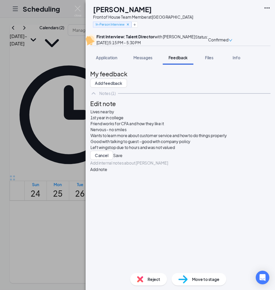
click at [213, 150] on div "Lives near by 1st year in college Friend works for CFA and how they like it Ner…" at bounding box center [181, 130] width 180 height 42
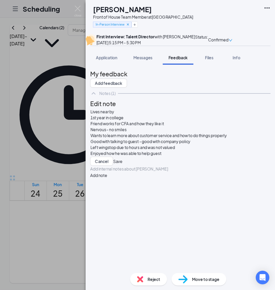
click at [123, 166] on button "Save" at bounding box center [117, 161] width 9 height 9
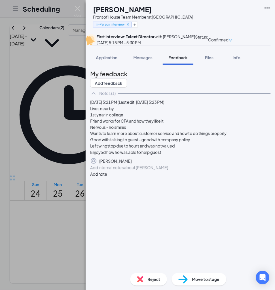
click at [69, 150] on div "PP [PERSON_NAME] Front of House Team Member at [GEOGRAPHIC_DATA] In-Person Inte…" at bounding box center [137, 145] width 275 height 290
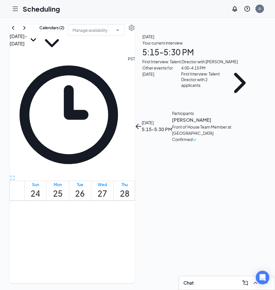
click at [210, 116] on h3 "[PERSON_NAME]" at bounding box center [202, 119] width 60 height 7
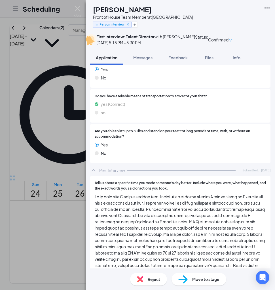
scroll to position [763, 0]
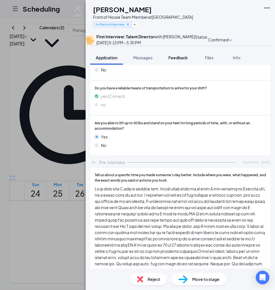
click at [182, 65] on button "Feedback" at bounding box center [178, 58] width 31 height 14
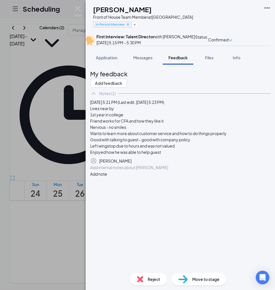
click at [132, 161] on icon "Pen" at bounding box center [132, 161] width 0 height 0
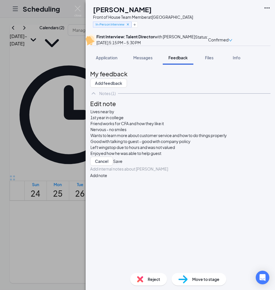
scroll to position [26, 0]
click at [198, 156] on div "Enjoyed how he was able to help guest" at bounding box center [181, 153] width 180 height 6
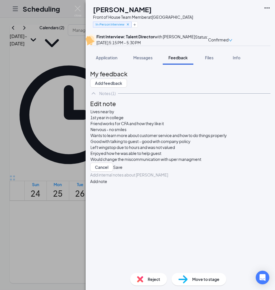
click at [123, 172] on button "Save" at bounding box center [117, 167] width 9 height 9
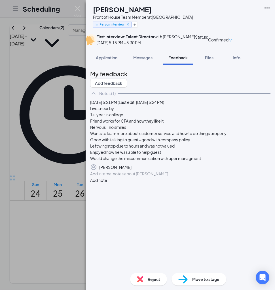
click at [132, 167] on icon "Pen" at bounding box center [132, 167] width 0 height 0
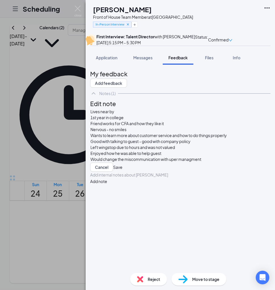
click at [230, 153] on div "Lives near by 1st year in college Friend works for CFA and how they like it Ner…" at bounding box center [181, 136] width 180 height 54
click at [227, 161] on div "Would change the miscommunication with uper managment" at bounding box center [181, 159] width 180 height 6
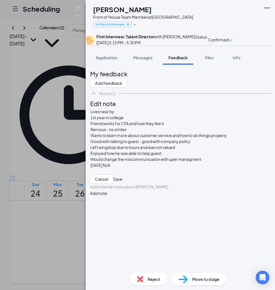
click at [138, 168] on div at bounding box center [181, 171] width 180 height 6
click at [121, 168] on div at bounding box center [181, 171] width 180 height 6
click at [110, 163] on span "[DATE] N/A" at bounding box center [101, 165] width 20 height 5
click at [152, 168] on div at bounding box center [181, 171] width 180 height 6
click at [123, 175] on button "Save" at bounding box center [117, 179] width 9 height 9
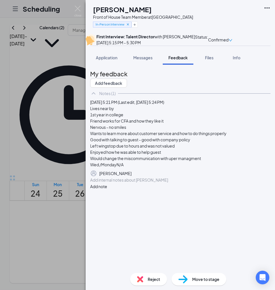
click at [132, 177] on button "button" at bounding box center [132, 173] width 0 height 7
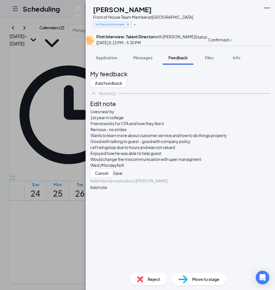
click at [163, 164] on div "Wed /MondayN/A" at bounding box center [181, 165] width 180 height 6
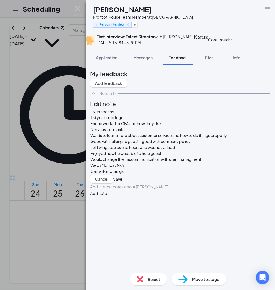
click at [123, 175] on button "Save" at bounding box center [117, 179] width 9 height 9
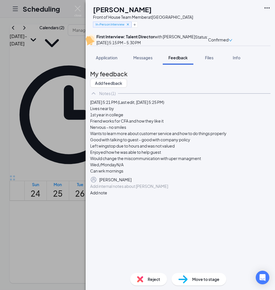
click at [132, 180] on icon "Pen" at bounding box center [132, 180] width 0 height 0
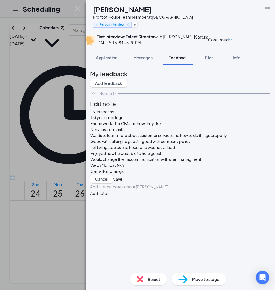
click at [154, 165] on div "Lives near by 1st year in college Friend works for CFA and how they like it Ner…" at bounding box center [181, 142] width 180 height 66
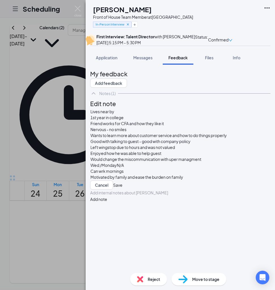
click at [139, 180] on div "Lives near by 1st year in college Friend works for CFA and how they like it Ner…" at bounding box center [180, 148] width 181 height 81
click at [183, 175] on span "Motivated by family and ease the burden on family" at bounding box center [137, 177] width 93 height 5
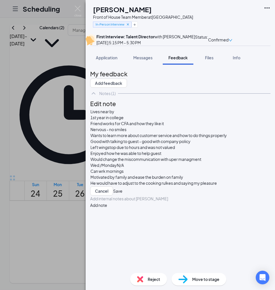
scroll to position [61, 0]
click at [123, 192] on button "Save" at bounding box center [117, 196] width 9 height 9
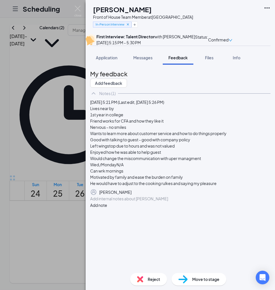
click at [132, 192] on icon "Pen" at bounding box center [132, 192] width 0 height 0
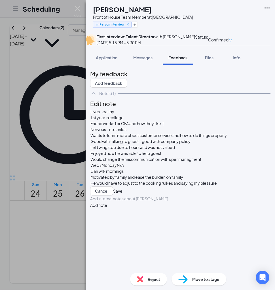
click at [236, 180] on div "He would have to adjust to the cooking rulkes and saying my pleasure" at bounding box center [181, 183] width 180 height 6
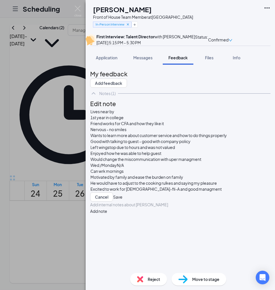
click at [123, 192] on button "Save" at bounding box center [117, 196] width 9 height 9
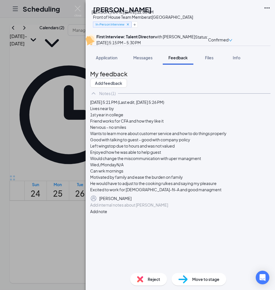
click at [130, 26] on icon "Cross" at bounding box center [128, 24] width 4 height 4
click at [113, 28] on div "Add a tag" at bounding box center [143, 24] width 100 height 9
click at [114, 27] on button "Add a tag" at bounding box center [105, 25] width 25 height 6
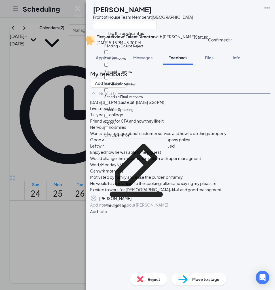
click at [108, 114] on input "Reject" at bounding box center [106, 116] width 4 height 4
checkbox input "true"
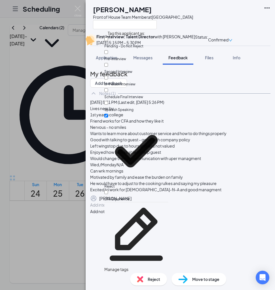
click at [62, 62] on div "PP [PERSON_NAME] Front of House Team Member at [GEOGRAPHIC_DATA] First Intervie…" at bounding box center [137, 145] width 275 height 290
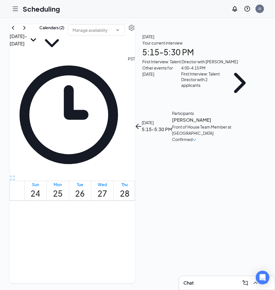
click at [142, 123] on button "back-button" at bounding box center [138, 126] width 7 height 7
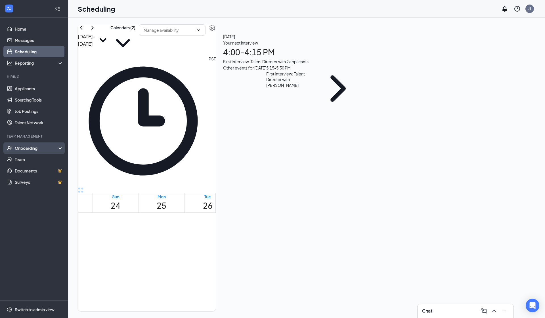
click at [51, 147] on div "Onboarding" at bounding box center [37, 148] width 44 height 6
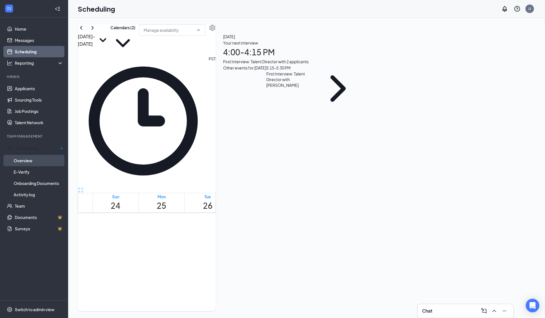
click at [45, 160] on link "Overview" at bounding box center [39, 160] width 50 height 11
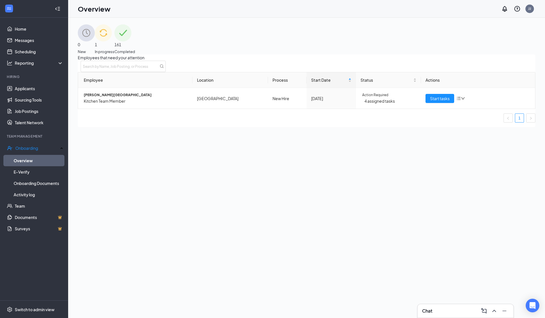
click at [135, 41] on span "161" at bounding box center [124, 44] width 21 height 6
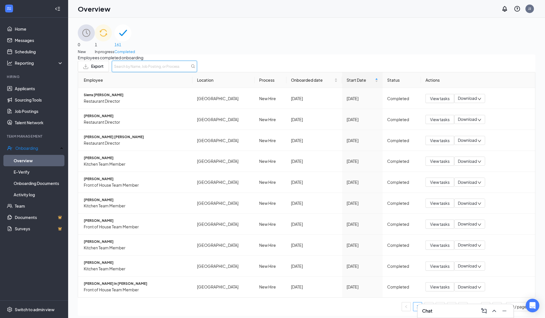
click at [197, 71] on input "text" at bounding box center [154, 66] width 85 height 11
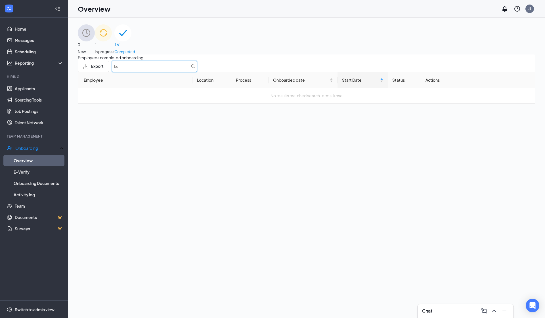
type input "k"
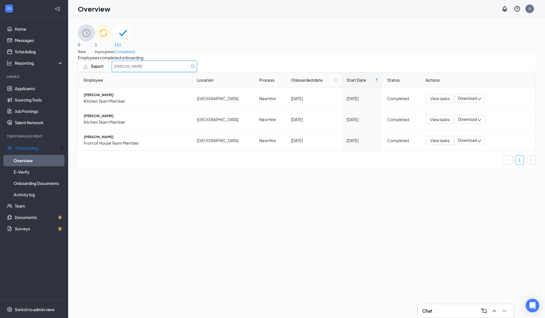
type input "[PERSON_NAME]"
drag, startPoint x: 445, startPoint y: 82, endPoint x: 107, endPoint y: 143, distance: 343.5
click at [107, 140] on span "[PERSON_NAME]" at bounding box center [136, 137] width 104 height 5
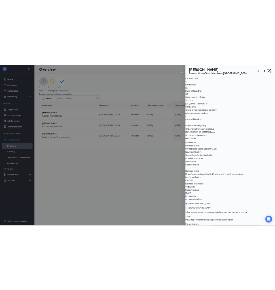
scroll to position [612, 0]
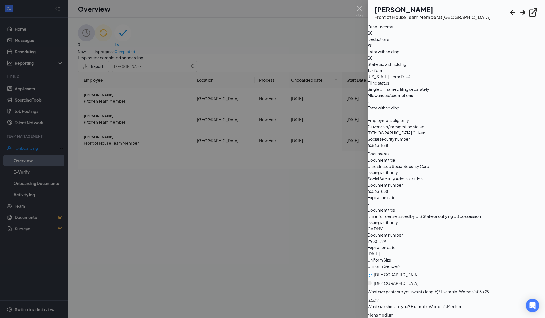
click at [222, 30] on div at bounding box center [272, 159] width 545 height 318
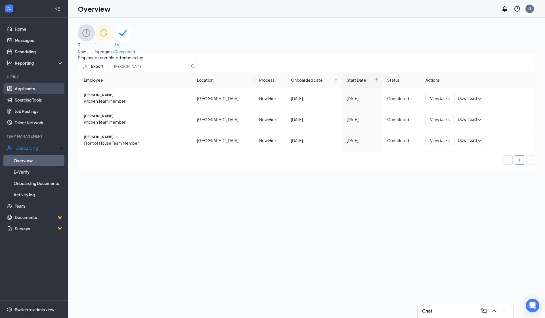
click at [37, 91] on link "Applicants" at bounding box center [39, 88] width 49 height 11
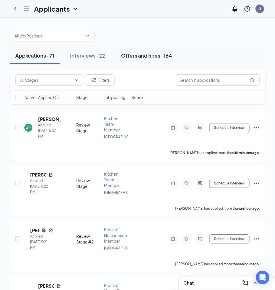
click at [152, 60] on button "Offers and hires · 164" at bounding box center [147, 55] width 62 height 17
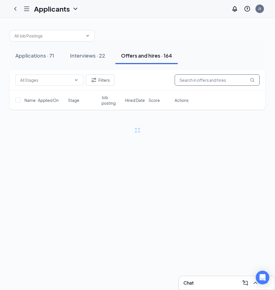
click at [197, 84] on input "text" at bounding box center [217, 79] width 85 height 11
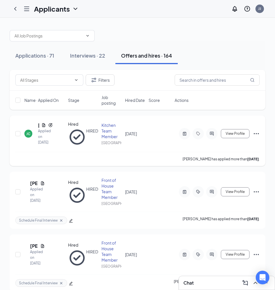
click at [38, 125] on div "[PERSON_NAME] Applied on [DATE]" at bounding box center [44, 133] width 40 height 23
click at [39, 126] on h5 "[PERSON_NAME][GEOGRAPHIC_DATA]" at bounding box center [38, 125] width 1 height 6
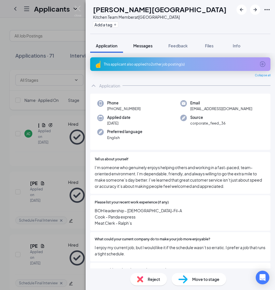
click at [147, 52] on button "Messages" at bounding box center [143, 46] width 31 height 14
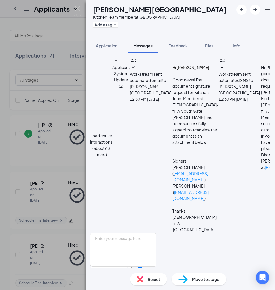
scroll to position [58, 0]
click at [187, 46] on span "Feedback" at bounding box center [178, 45] width 19 height 5
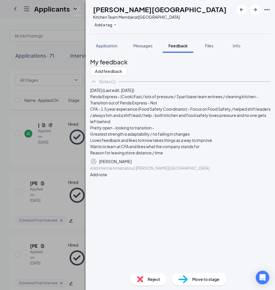
click at [213, 54] on div "My feedback Add feedback Notes (1) [DATE] (Last edit, [DATE]) Panda Express - (…" at bounding box center [181, 161] width 190 height 216
click at [209, 49] on button "Files" at bounding box center [209, 46] width 23 height 14
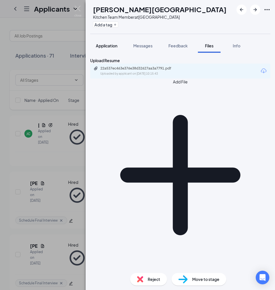
drag, startPoint x: 100, startPoint y: 45, endPoint x: 104, endPoint y: 51, distance: 7.4
click at [100, 45] on span "Application" at bounding box center [107, 45] width 22 height 5
